Goal: Task Accomplishment & Management: Complete application form

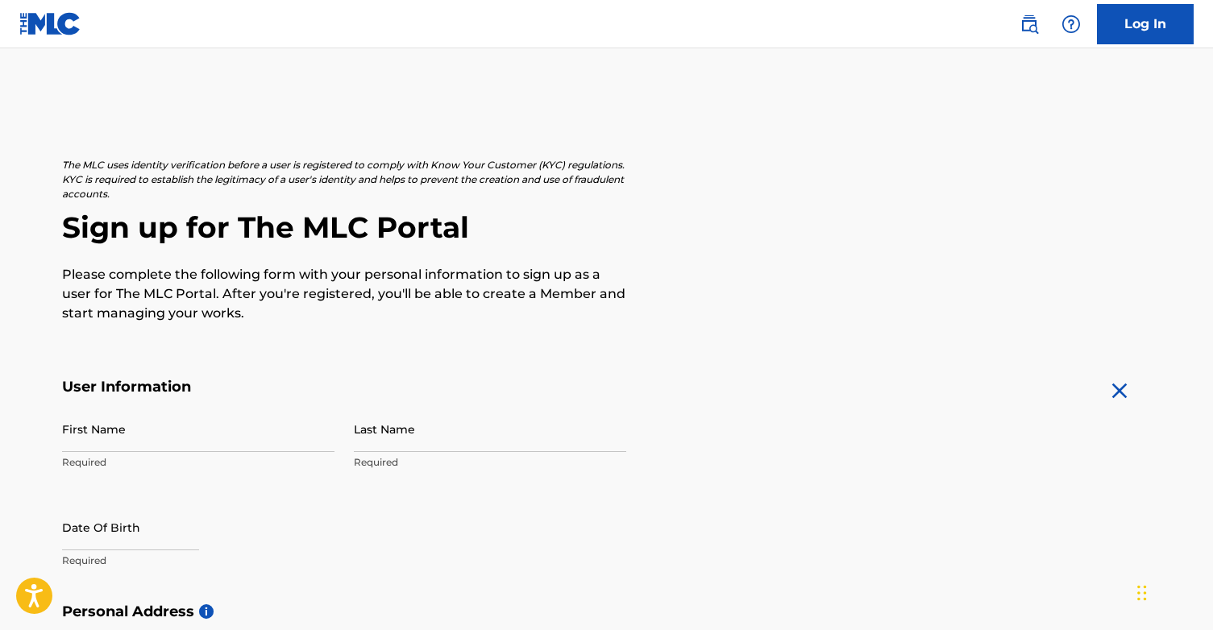
click at [229, 433] on input "First Name" at bounding box center [198, 429] width 272 height 46
type input "[PERSON_NAME]"
click at [440, 430] on input "Last Name" at bounding box center [490, 429] width 272 height 46
type input "[PERSON_NAME]"
click at [117, 545] on input "text" at bounding box center [130, 528] width 137 height 46
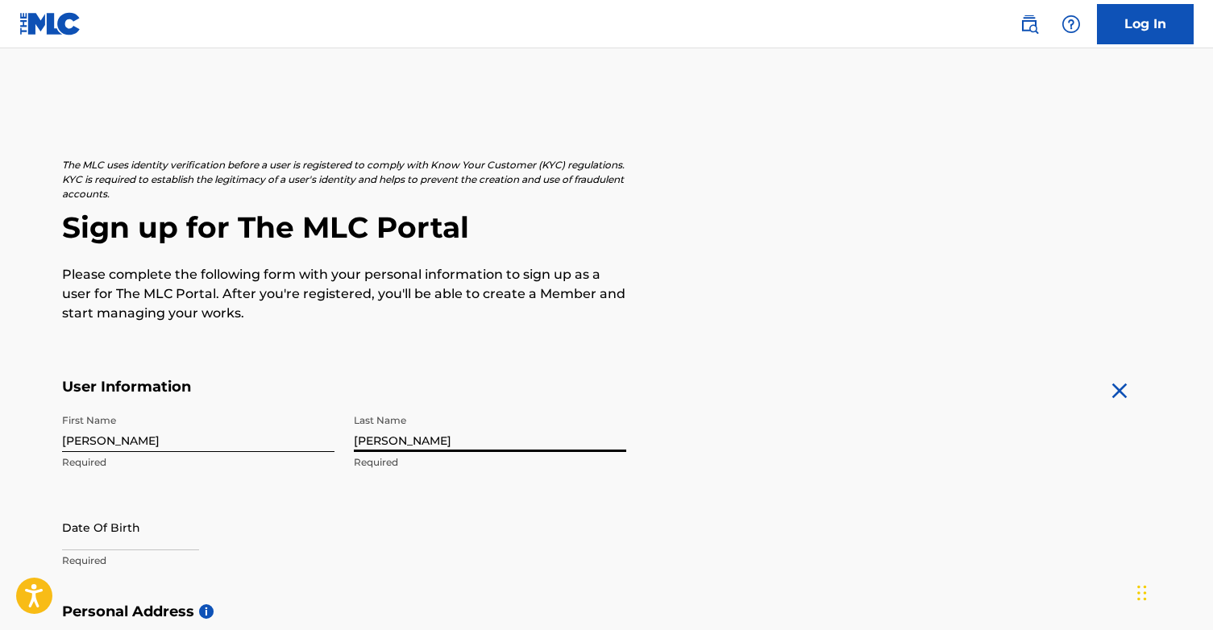
select select "7"
select select "2025"
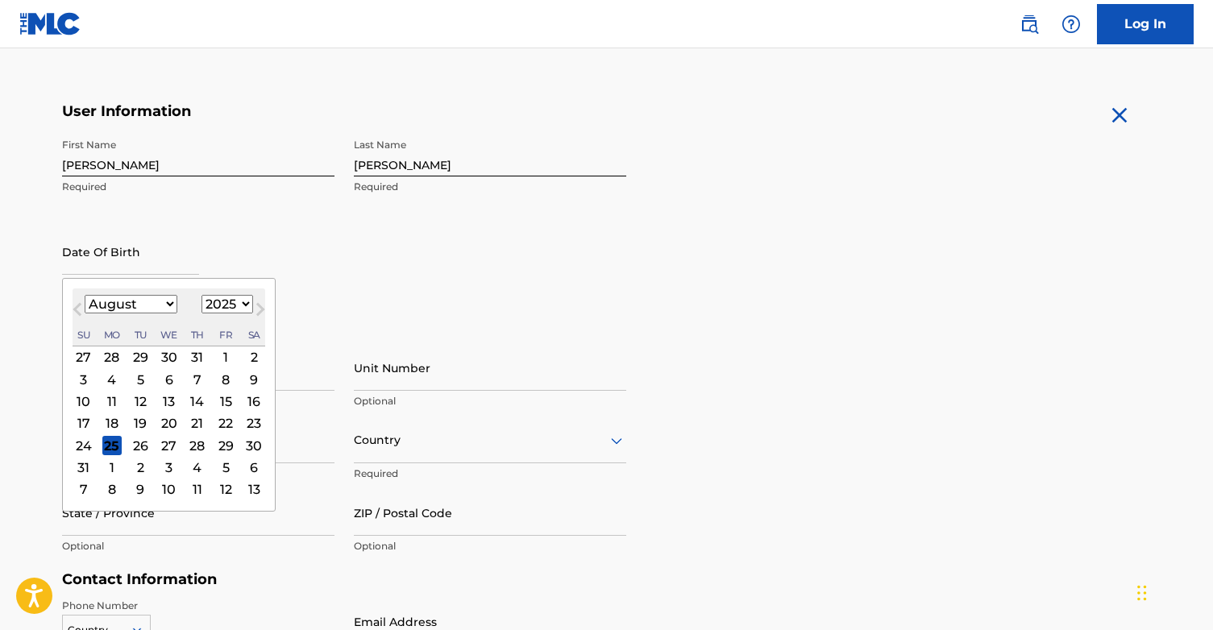
scroll to position [277, 0]
click at [148, 302] on select "January February March April May June July August September October November De…" at bounding box center [131, 302] width 93 height 19
select select "11"
click at [85, 293] on select "January February March April May June July August September October November De…" at bounding box center [131, 302] width 93 height 19
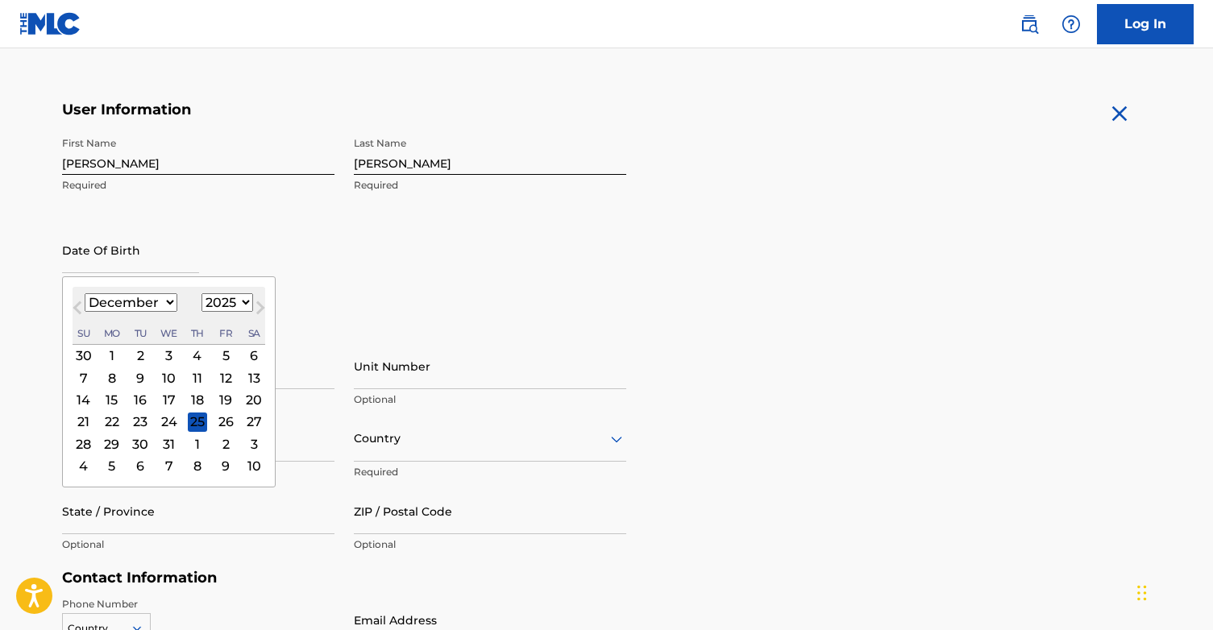
click at [235, 298] on select "1899 1900 1901 1902 1903 1904 1905 1906 1907 1908 1909 1910 1911 1912 1913 1914…" at bounding box center [228, 302] width 52 height 19
select select "1997"
click at [202, 293] on select "1899 1900 1901 1902 1903 1904 1905 1906 1907 1908 1909 1910 1911 1912 1913 1914…" at bounding box center [228, 302] width 52 height 19
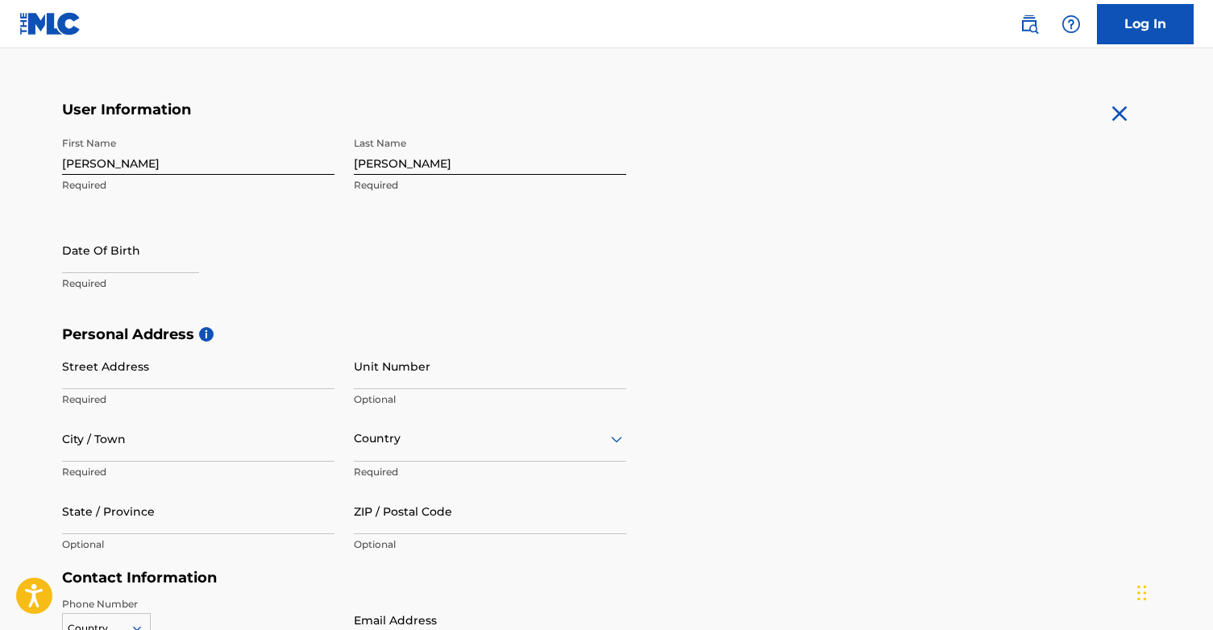
click at [376, 267] on div "First Name [PERSON_NAME] Last Name [PERSON_NAME] Required Date Of Birth Required" at bounding box center [344, 227] width 564 height 197
click at [193, 377] on input "Street Address" at bounding box center [198, 366] width 272 height 46
click at [159, 267] on input "text" at bounding box center [130, 250] width 137 height 46
select select "7"
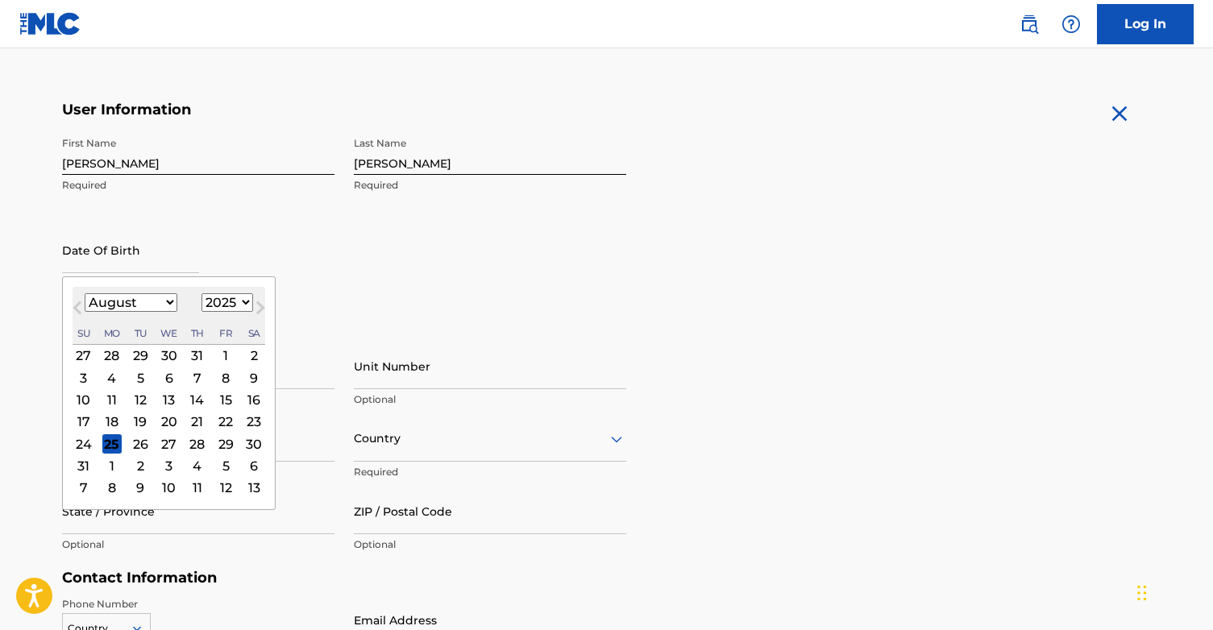
click at [206, 300] on select "1899 1900 1901 1902 1903 1904 1905 1906 1907 1908 1909 1910 1911 1912 1913 1914…" at bounding box center [228, 302] width 52 height 19
select select "1997"
click at [202, 293] on select "1899 1900 1901 1902 1903 1904 1905 1906 1907 1908 1909 1910 1911 1912 1913 1914…" at bounding box center [228, 302] width 52 height 19
click at [146, 307] on select "January February March April May June July August September October November De…" at bounding box center [131, 302] width 93 height 19
select select "11"
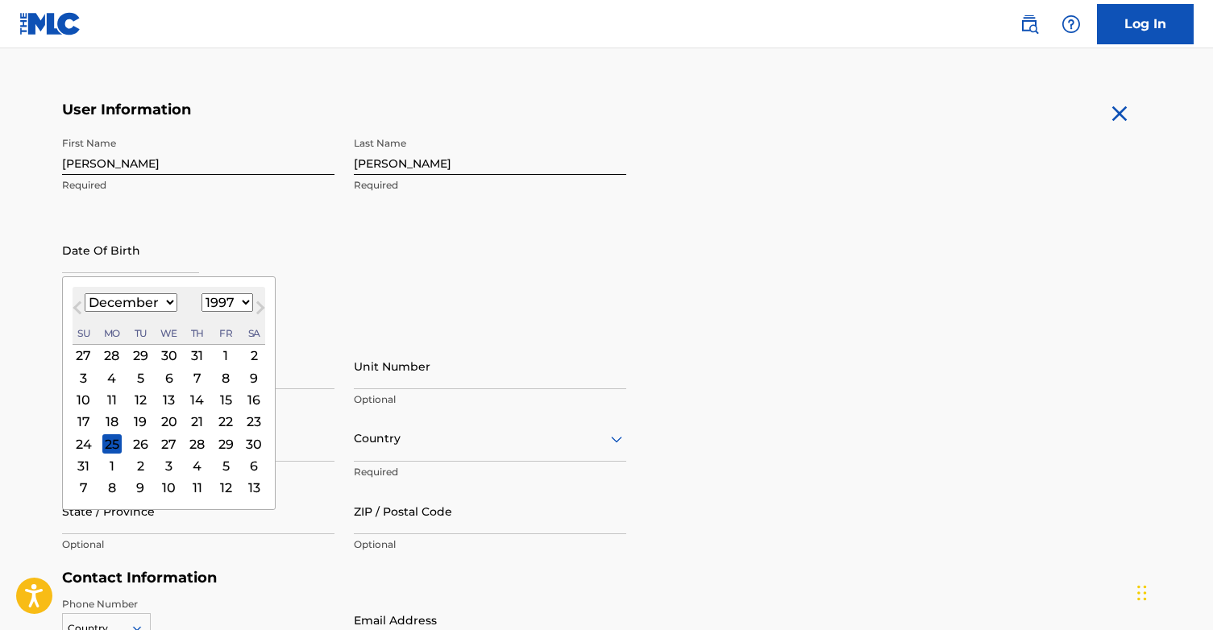
click at [85, 293] on select "January February March April May June July August September October November De…" at bounding box center [131, 302] width 93 height 19
click at [387, 376] on input "Unit Number" at bounding box center [490, 366] width 272 height 46
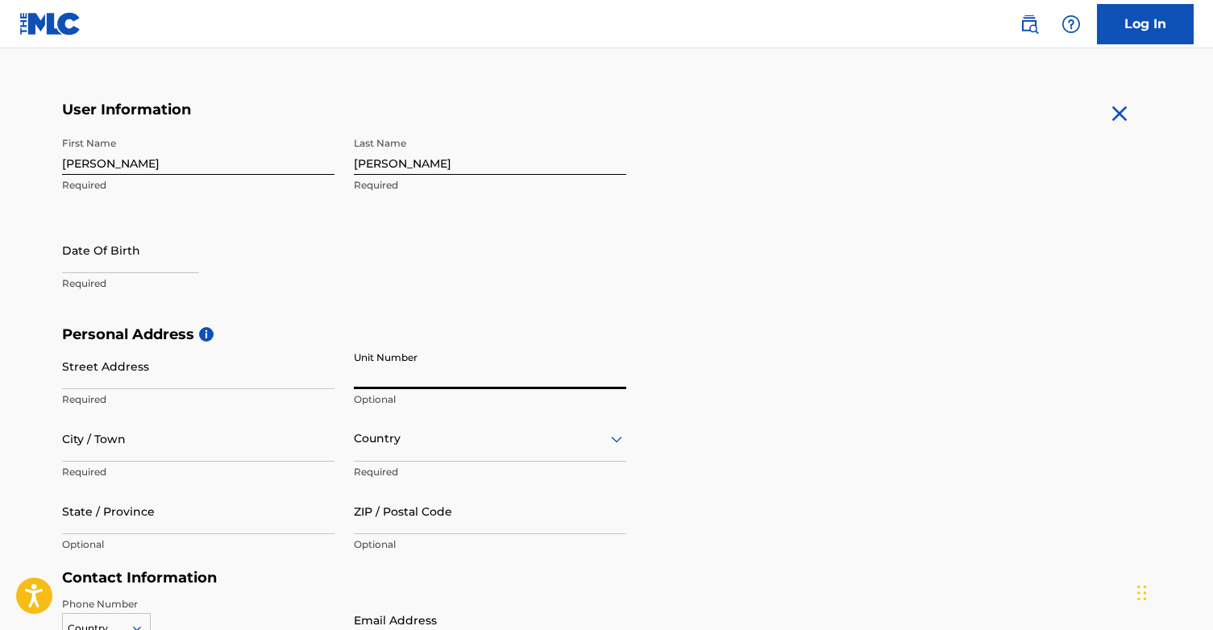
select select "7"
select select "2025"
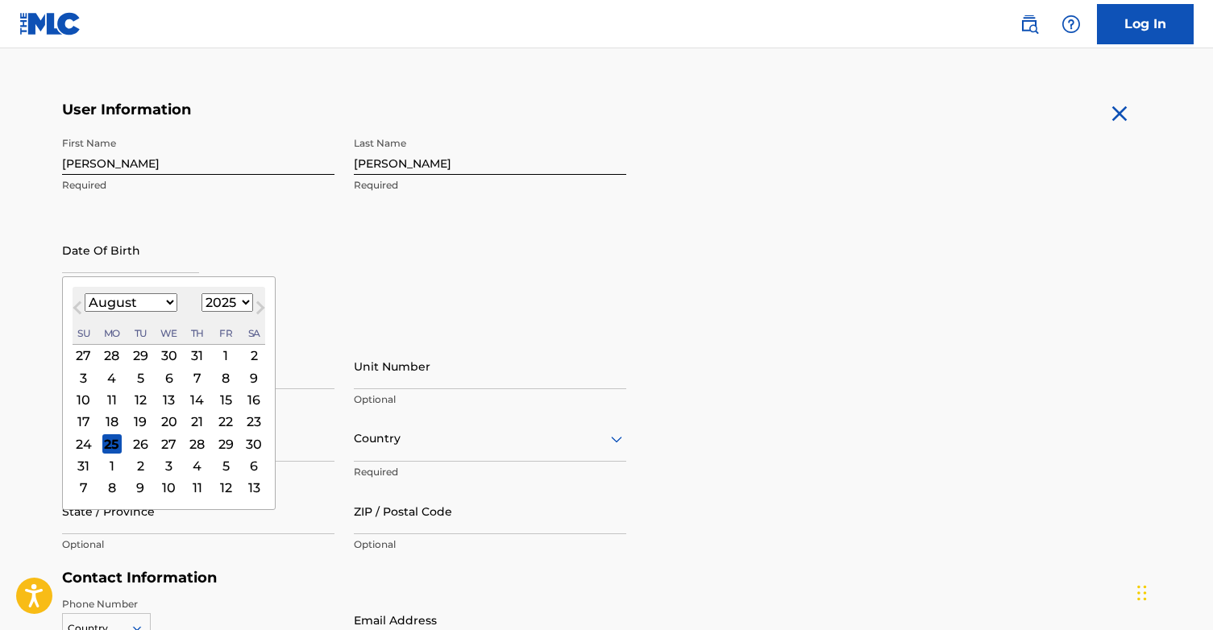
click at [158, 263] on input "text" at bounding box center [130, 250] width 137 height 46
click at [168, 306] on select "January February March April May June July August September October November De…" at bounding box center [131, 302] width 93 height 19
select select "11"
click at [85, 293] on select "January February March April May June July August September October November De…" at bounding box center [131, 302] width 93 height 19
click at [247, 296] on select "1899 1900 1901 1902 1903 1904 1905 1906 1907 1908 1909 1910 1911 1912 1913 1914…" at bounding box center [228, 302] width 52 height 19
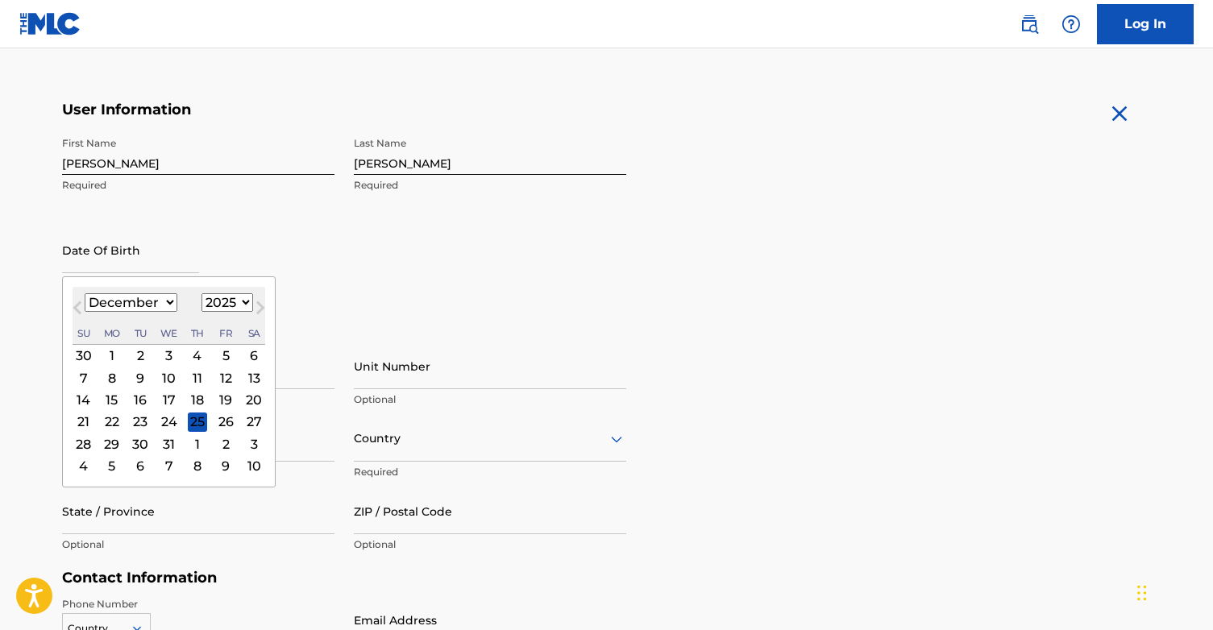
select select "1997"
click at [202, 293] on select "1899 1900 1901 1902 1903 1904 1905 1906 1907 1908 1909 1910 1911 1912 1913 1914…" at bounding box center [228, 302] width 52 height 19
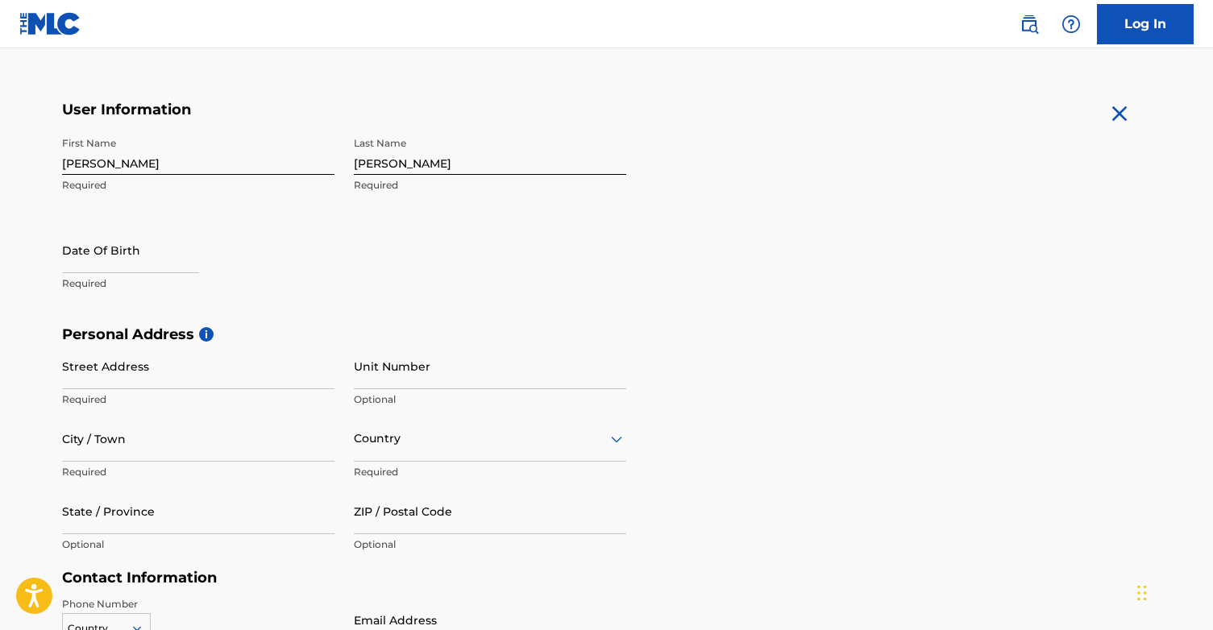
click at [160, 373] on input "Street Address" at bounding box center [198, 366] width 272 height 46
click at [140, 380] on input "Street Address" at bounding box center [198, 366] width 272 height 46
click at [134, 252] on input "text" at bounding box center [130, 250] width 137 height 46
select select "7"
select select "2025"
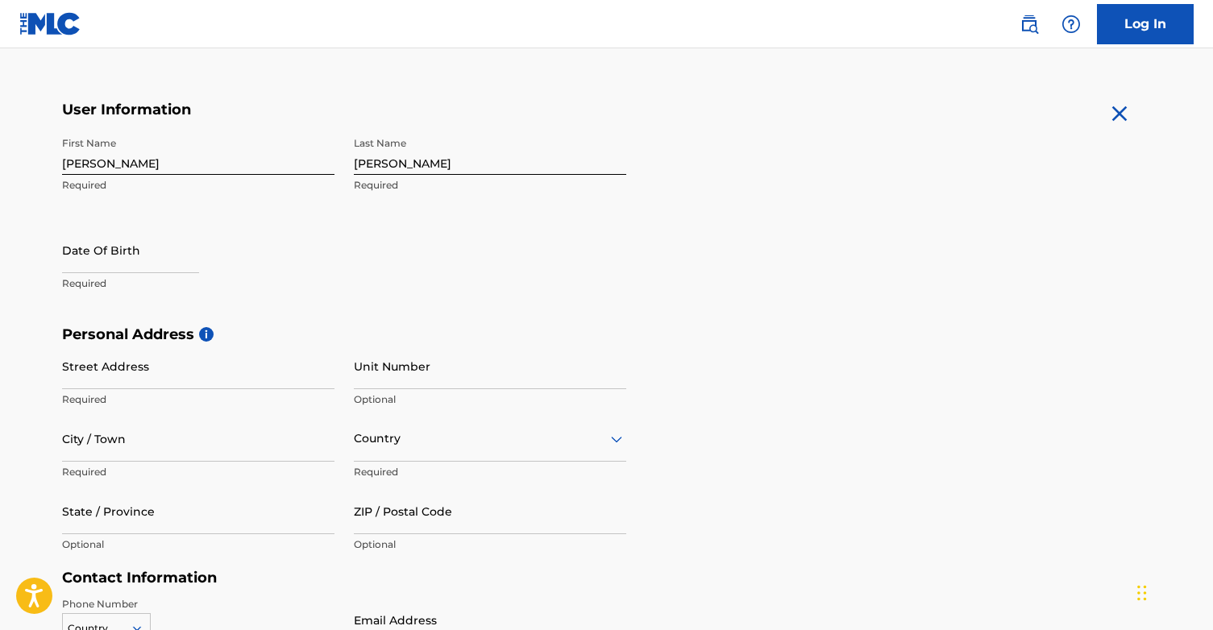
click at [273, 213] on div "First Name [PERSON_NAME] Last Name [PERSON_NAME] Required Date Of Birth Required" at bounding box center [344, 227] width 564 height 197
select select "7"
select select "2025"
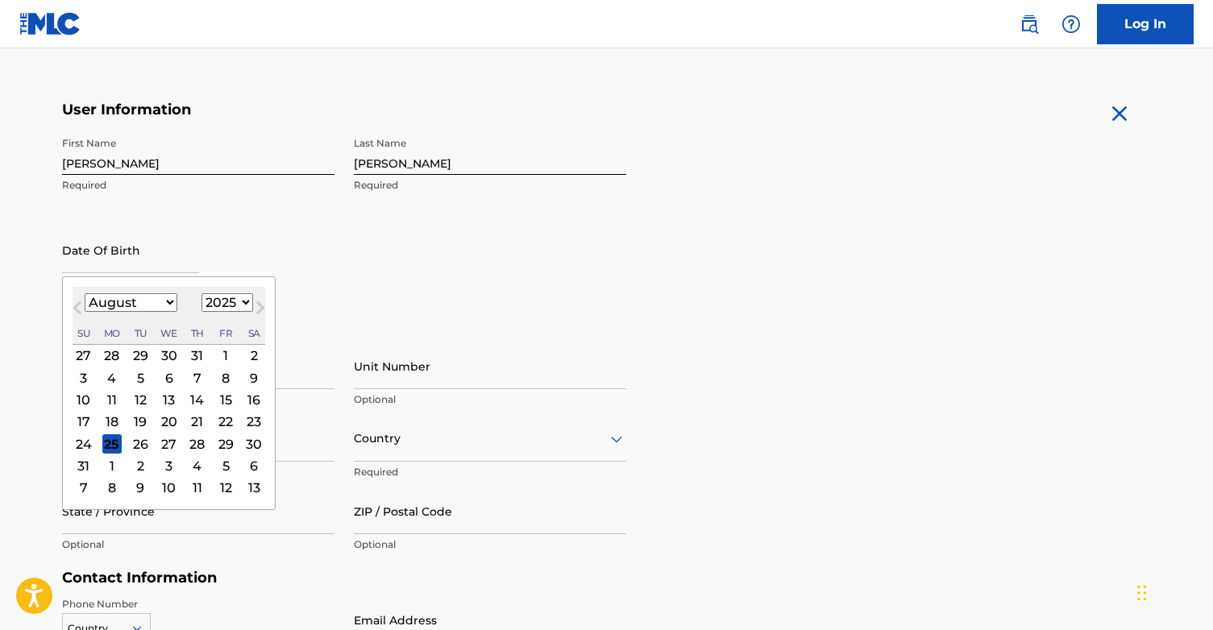
click at [160, 265] on input "text" at bounding box center [130, 250] width 137 height 46
click at [160, 308] on select "January February March April May June July August September October November De…" at bounding box center [131, 302] width 93 height 19
select select "11"
click at [85, 293] on select "January February March April May June July August September October November De…" at bounding box center [131, 302] width 93 height 19
click at [234, 310] on select "1899 1900 1901 1902 1903 1904 1905 1906 1907 1908 1909 1910 1911 1912 1913 1914…" at bounding box center [228, 302] width 52 height 19
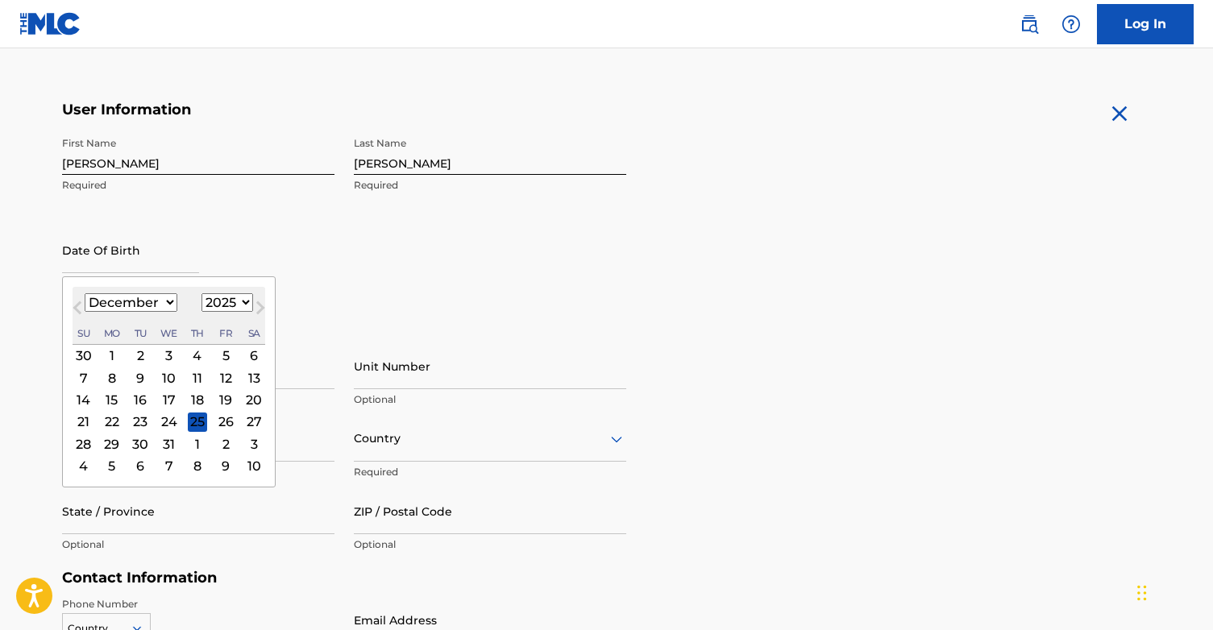
select select "1997"
click at [202, 293] on select "1899 1900 1901 1902 1903 1904 1905 1906 1907 1908 1909 1910 1911 1912 1913 1914…" at bounding box center [228, 302] width 52 height 19
click at [258, 423] on div "27" at bounding box center [253, 421] width 19 height 19
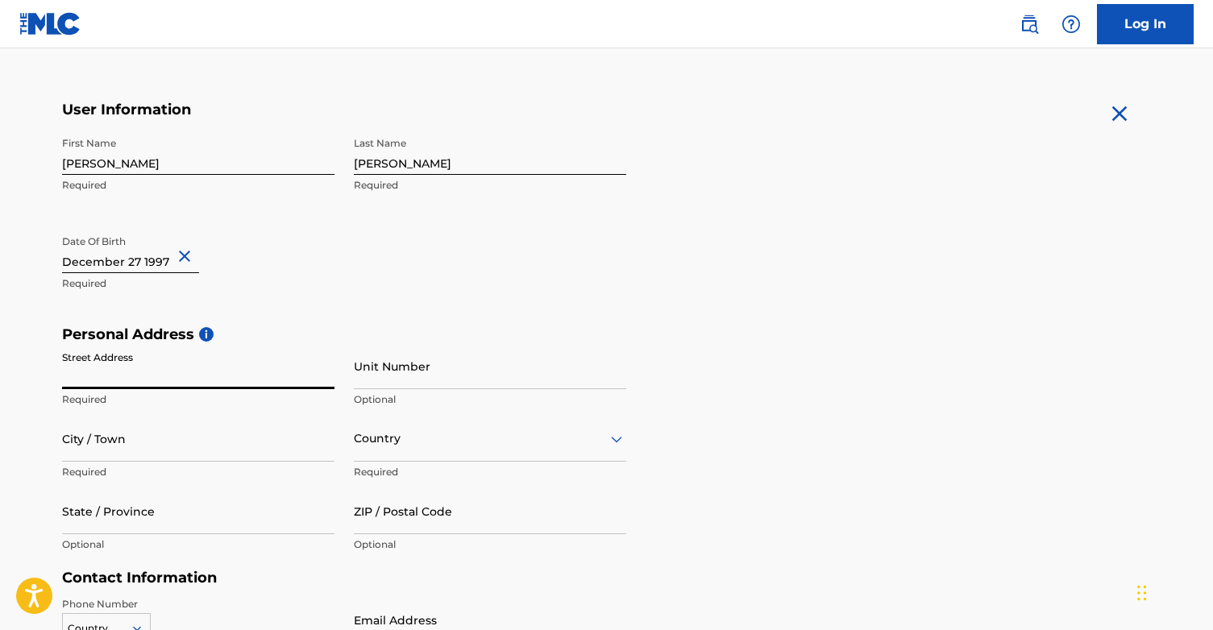
click at [253, 374] on input "Street Address" at bounding box center [198, 366] width 272 height 46
type input "753 e 1500 n"
click at [161, 438] on input "City / Town" at bounding box center [198, 439] width 272 height 46
type input "[PERSON_NAME] / [US_STATE]"
click at [459, 447] on div "Country" at bounding box center [490, 439] width 272 height 46
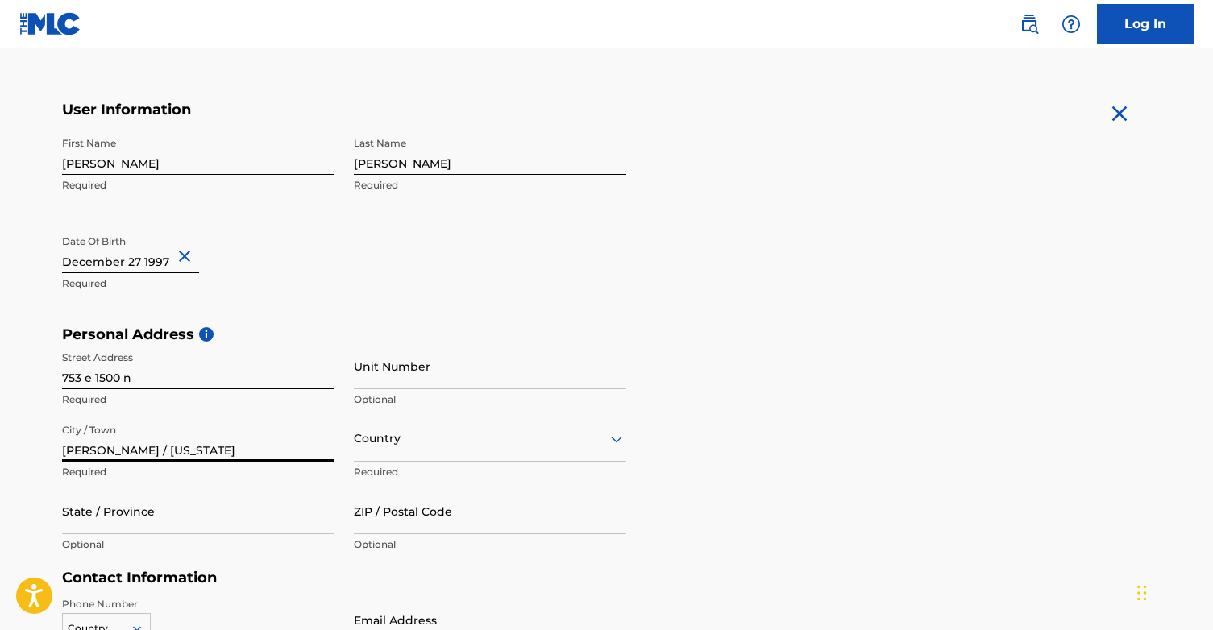
scroll to position [351, 0]
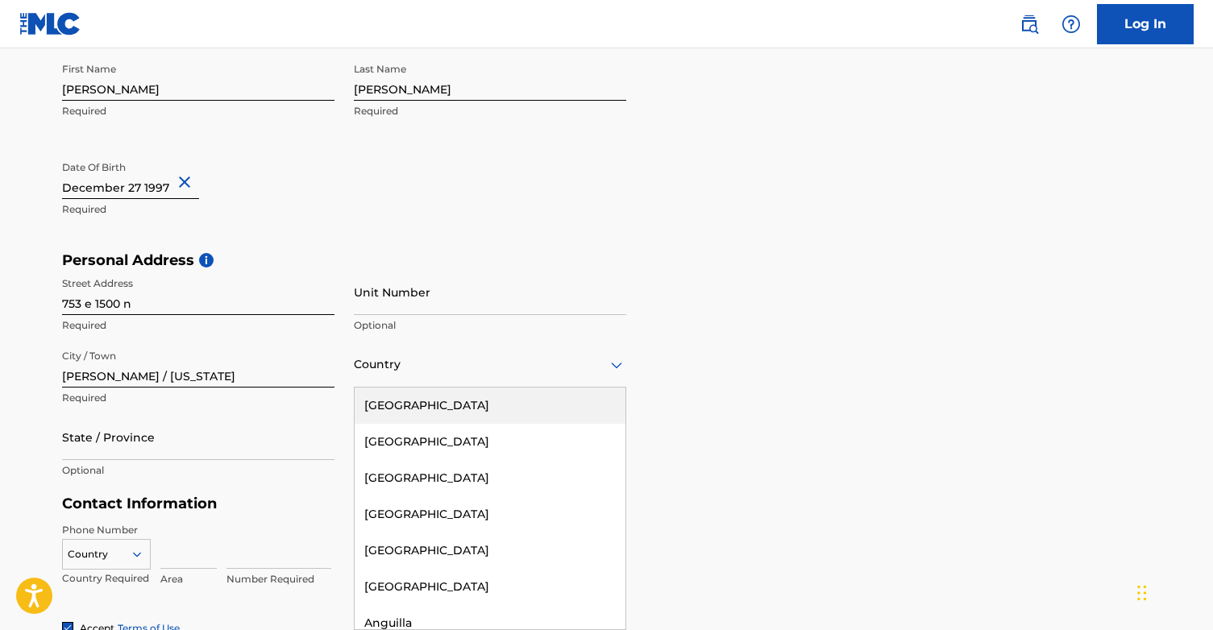
click at [467, 406] on div "[GEOGRAPHIC_DATA]" at bounding box center [490, 406] width 271 height 36
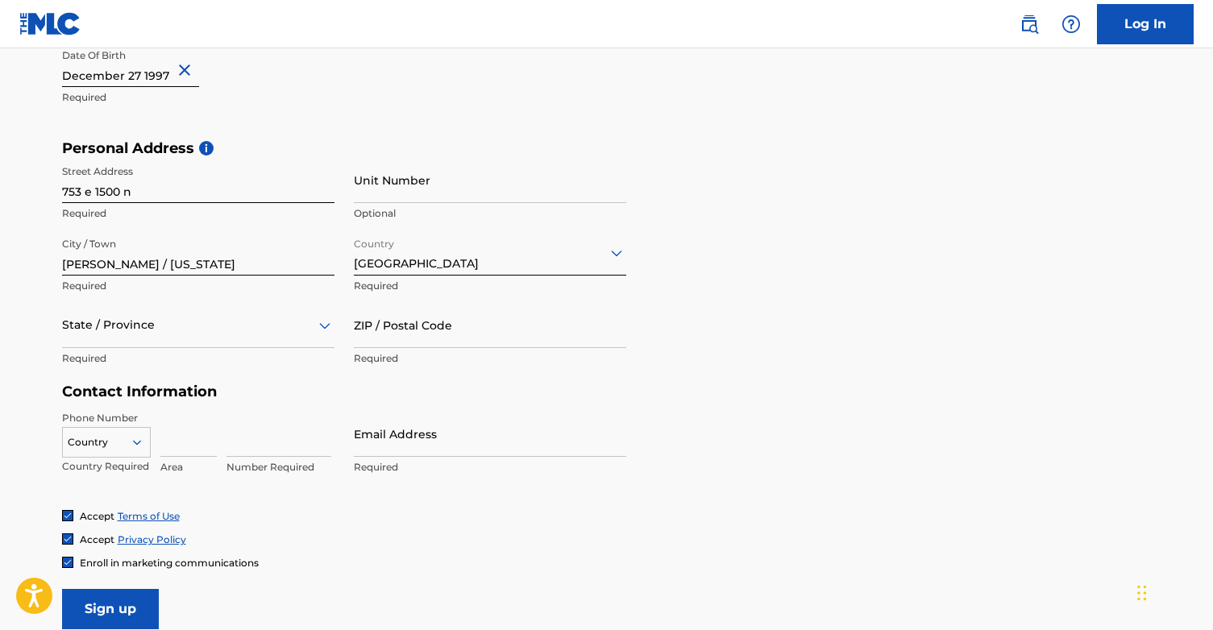
scroll to position [466, 0]
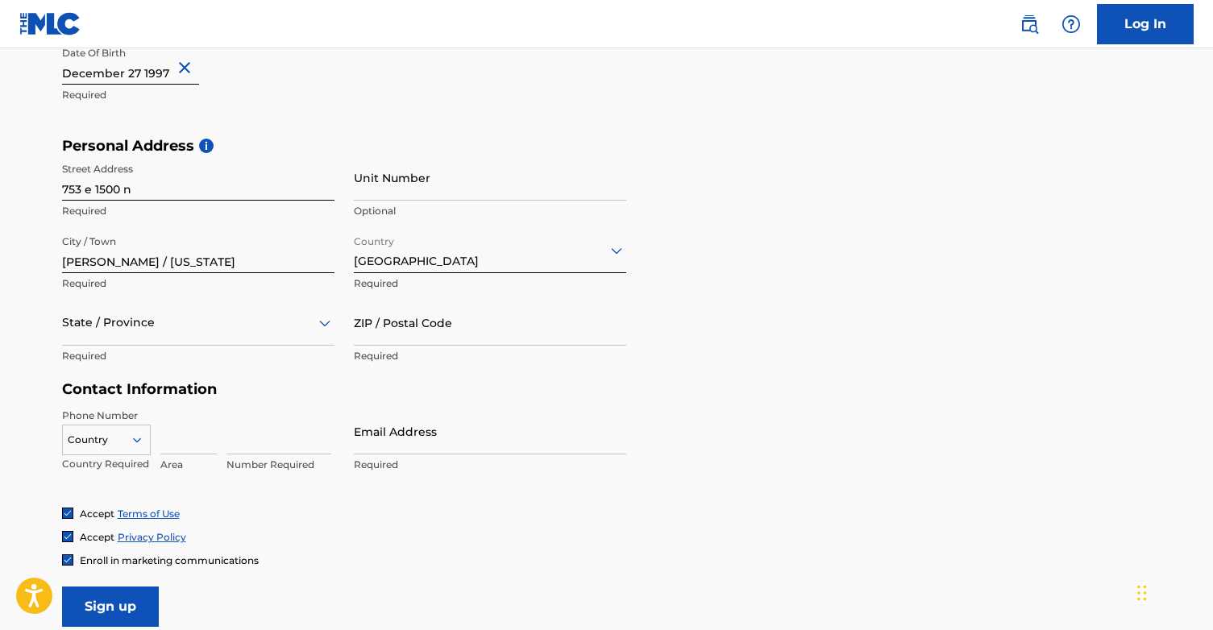
click at [101, 322] on div at bounding box center [198, 323] width 272 height 20
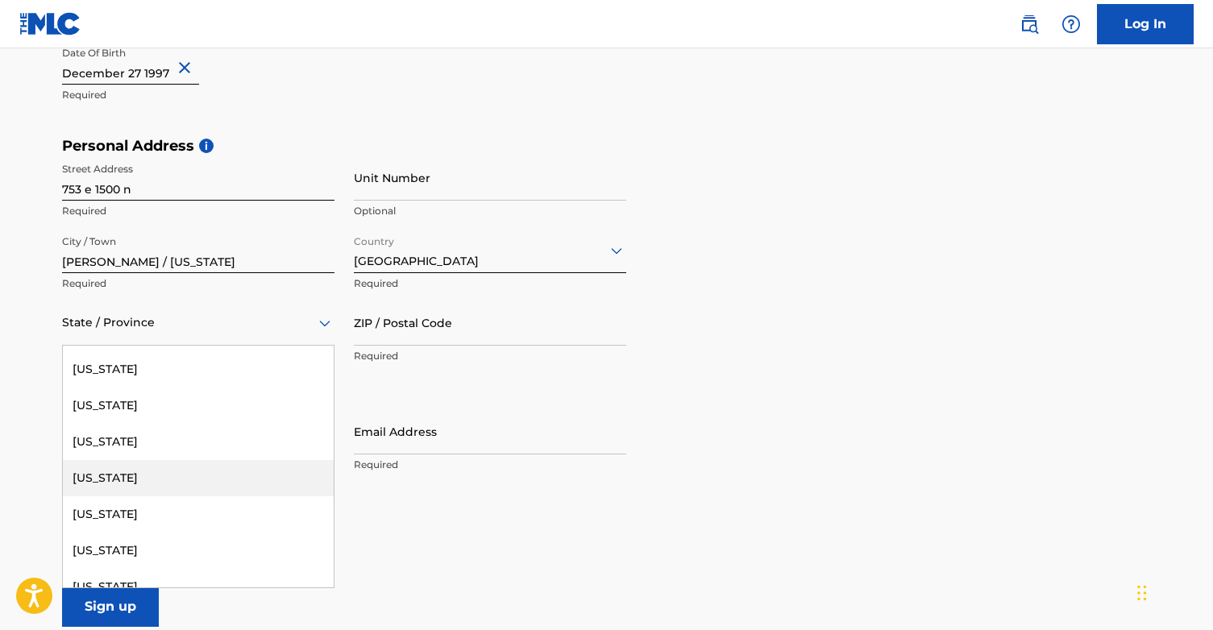
scroll to position [426, 0]
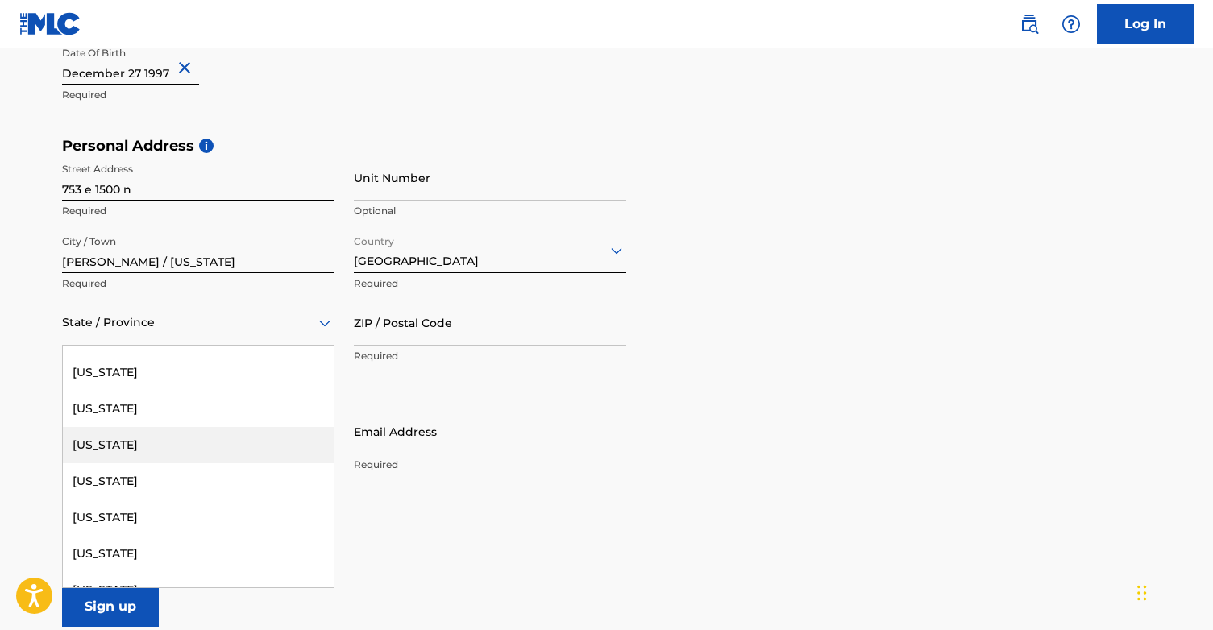
click at [218, 438] on div "[US_STATE]" at bounding box center [198, 445] width 271 height 36
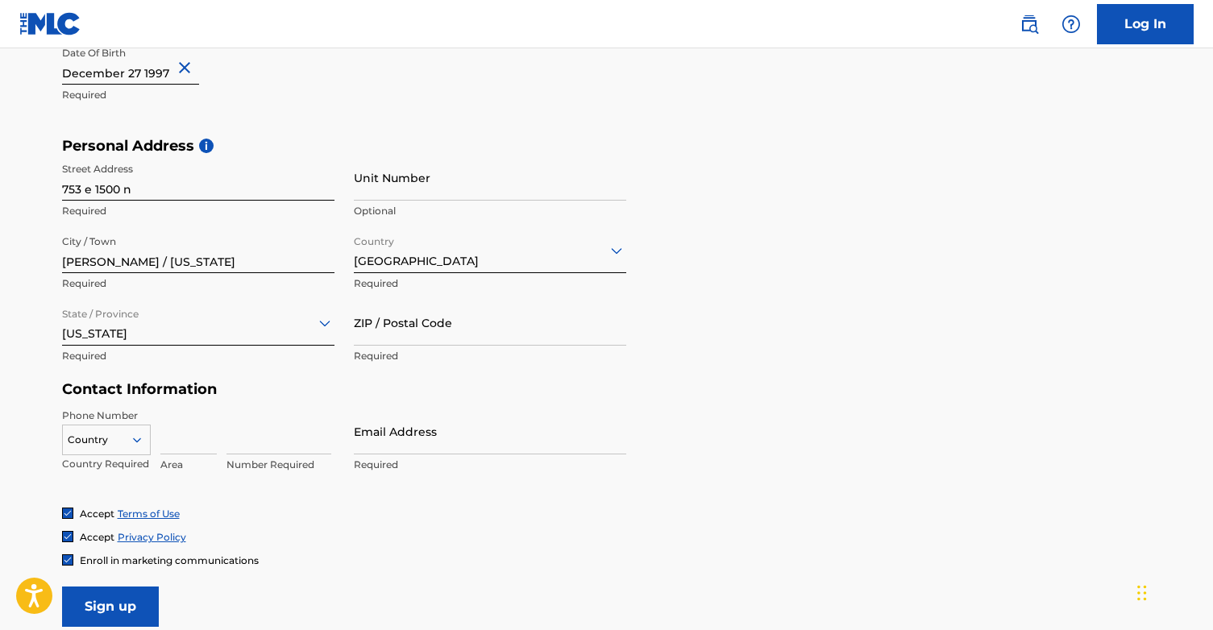
click at [425, 339] on input "ZIP / Postal Code" at bounding box center [490, 323] width 272 height 46
type input "83274"
click at [115, 438] on div "Country" at bounding box center [106, 437] width 89 height 24
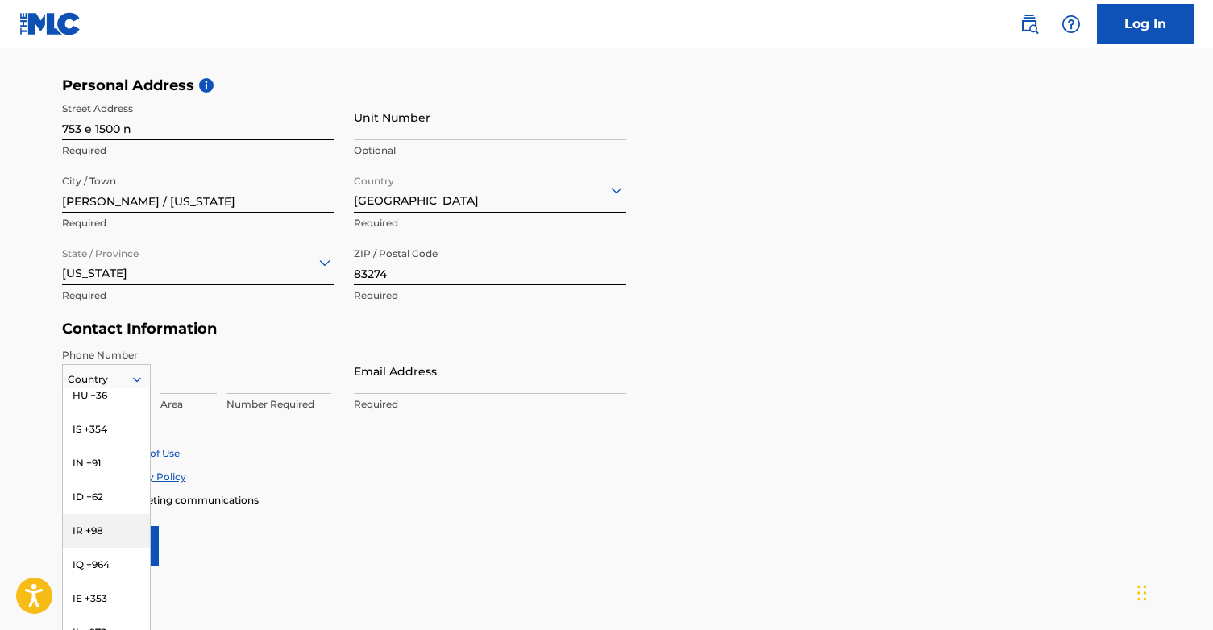
scroll to position [2917, 0]
click at [110, 514] on div "ID +62" at bounding box center [106, 531] width 87 height 34
click at [75, 382] on div at bounding box center [106, 380] width 87 height 18
click at [100, 476] on div "ID +62" at bounding box center [106, 493] width 87 height 34
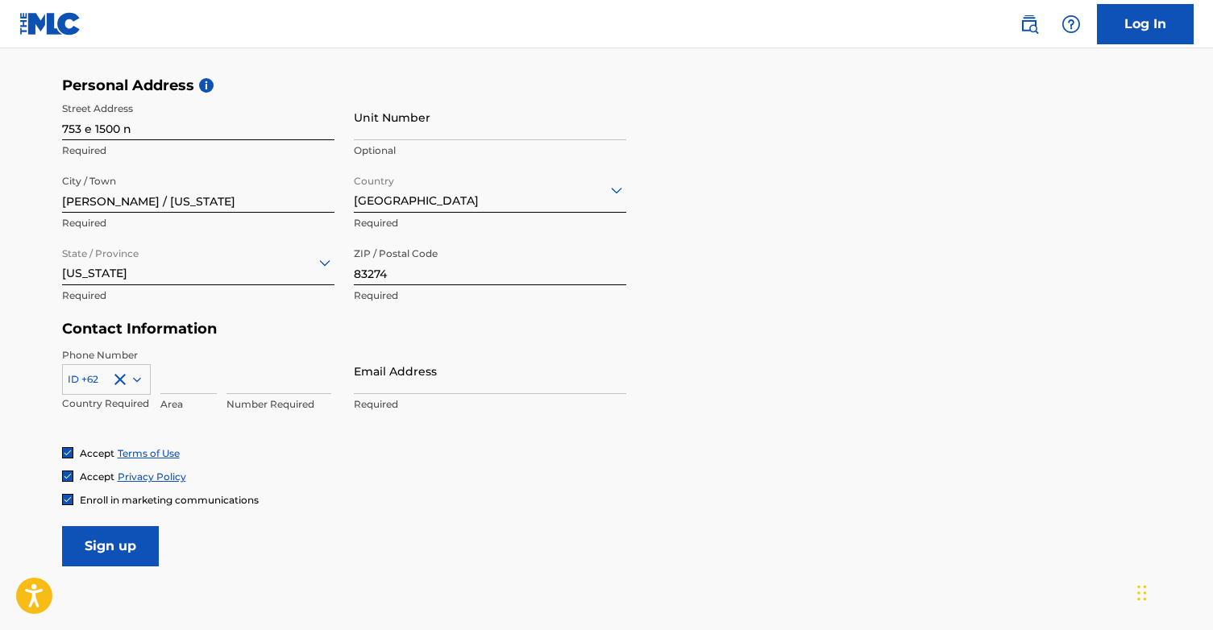
click at [190, 380] on input at bounding box center [188, 371] width 56 height 46
type input "208"
click at [238, 385] on input at bounding box center [279, 371] width 105 height 46
type input "["
type input "3"
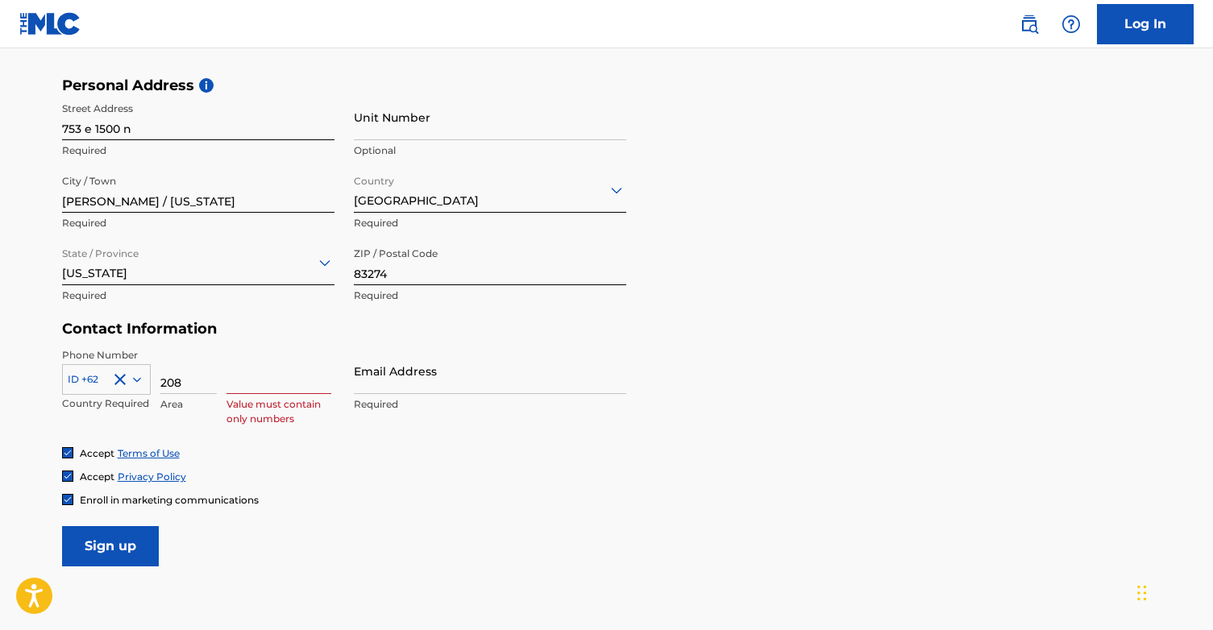
type input "3"
type input "2937906"
click at [448, 381] on input "Email Address" at bounding box center [490, 371] width 272 height 46
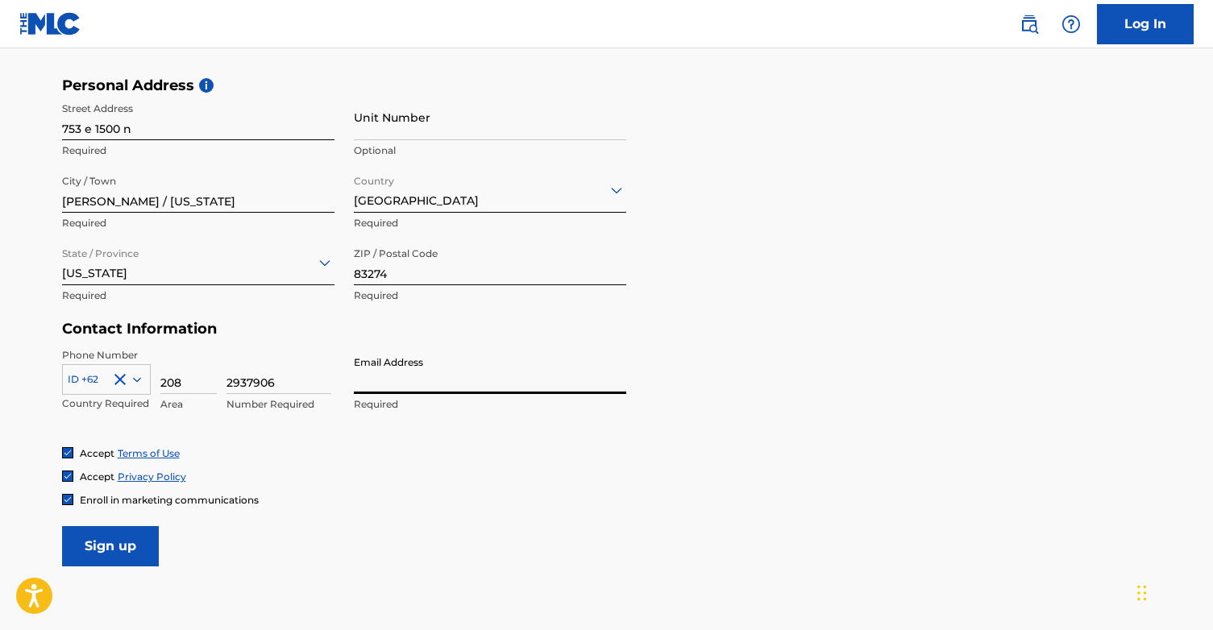
type input "[EMAIL_ADDRESS][DOMAIN_NAME]"
click at [104, 537] on input "Sign up" at bounding box center [110, 546] width 97 height 40
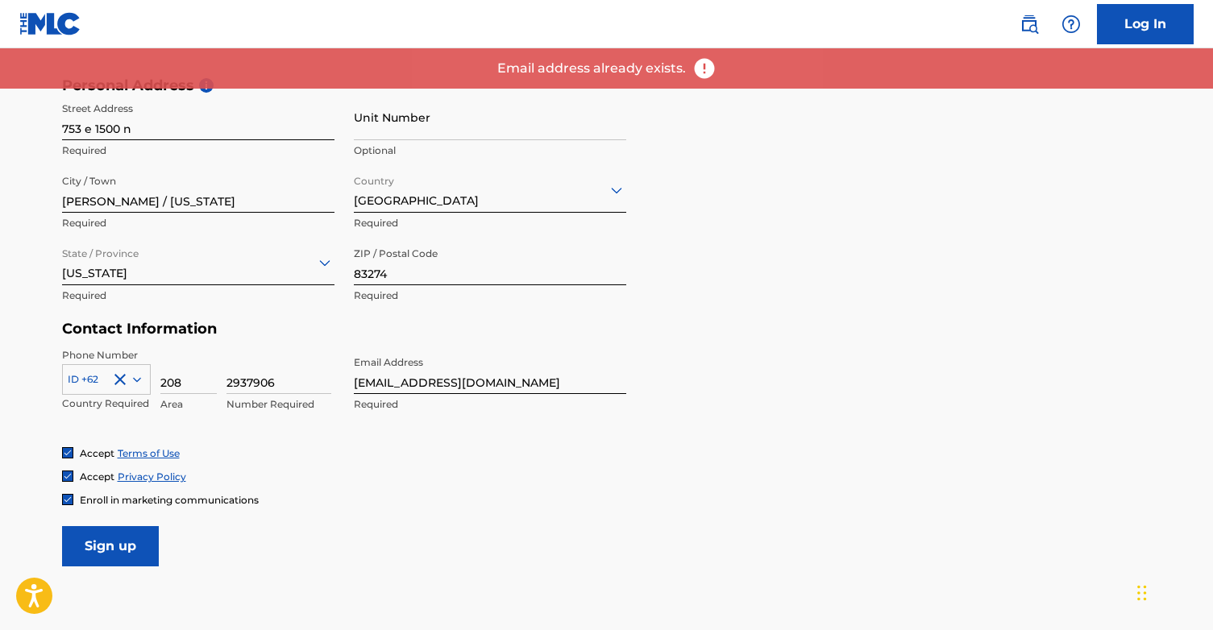
scroll to position [577, 0]
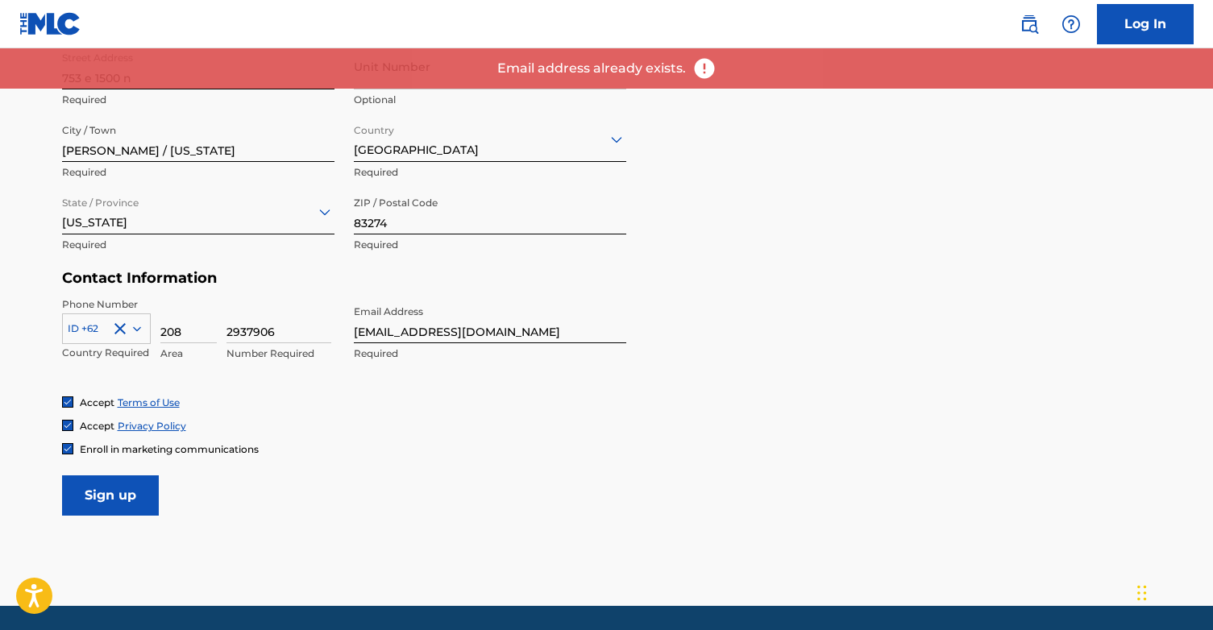
click at [1178, 26] on link "Log In" at bounding box center [1145, 24] width 97 height 40
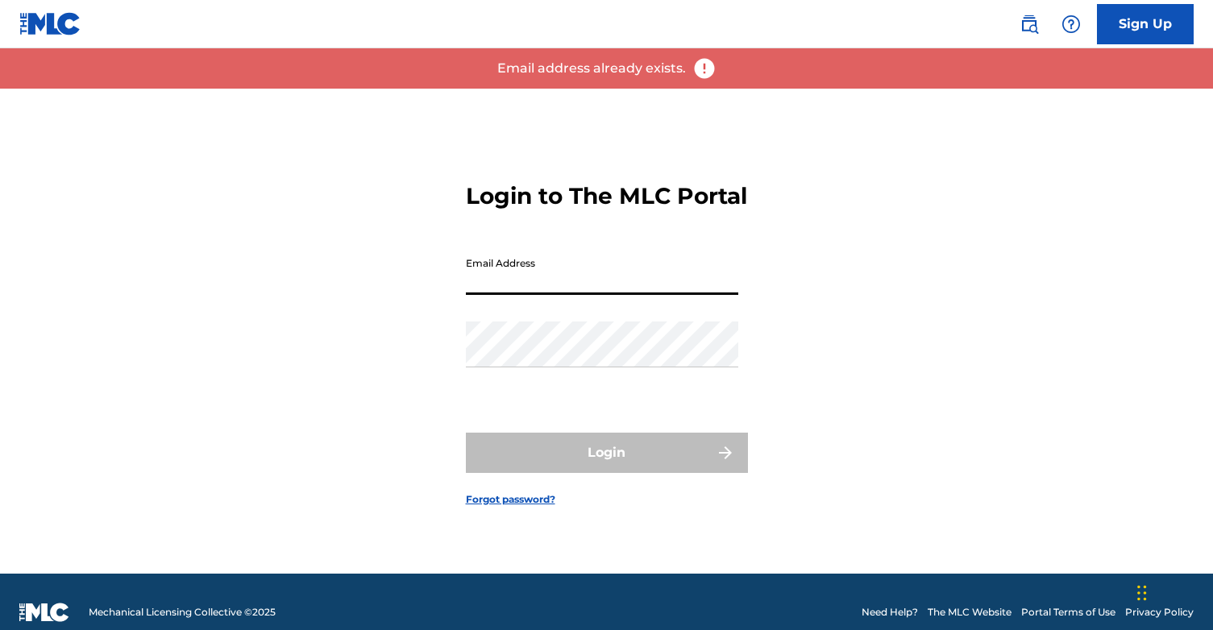
click at [614, 292] on input "Email Address" at bounding box center [602, 272] width 272 height 46
type input "[EMAIL_ADDRESS][DOMAIN_NAME]"
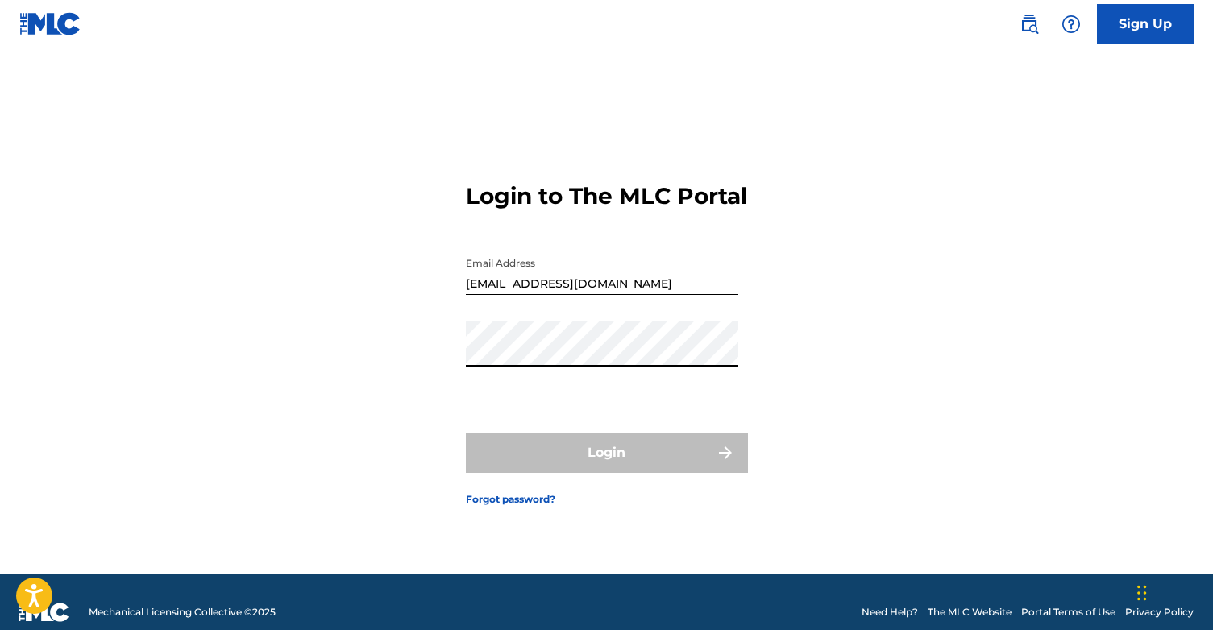
click at [438, 375] on div "Login to The MLC Portal Email Address [EMAIL_ADDRESS][DOMAIN_NAME] Password Log…" at bounding box center [607, 331] width 1129 height 485
click at [443, 369] on div "Login to The MLC Portal Email Address [EMAIL_ADDRESS][DOMAIN_NAME] Password Log…" at bounding box center [607, 331] width 1129 height 485
